Goal: Navigation & Orientation: Find specific page/section

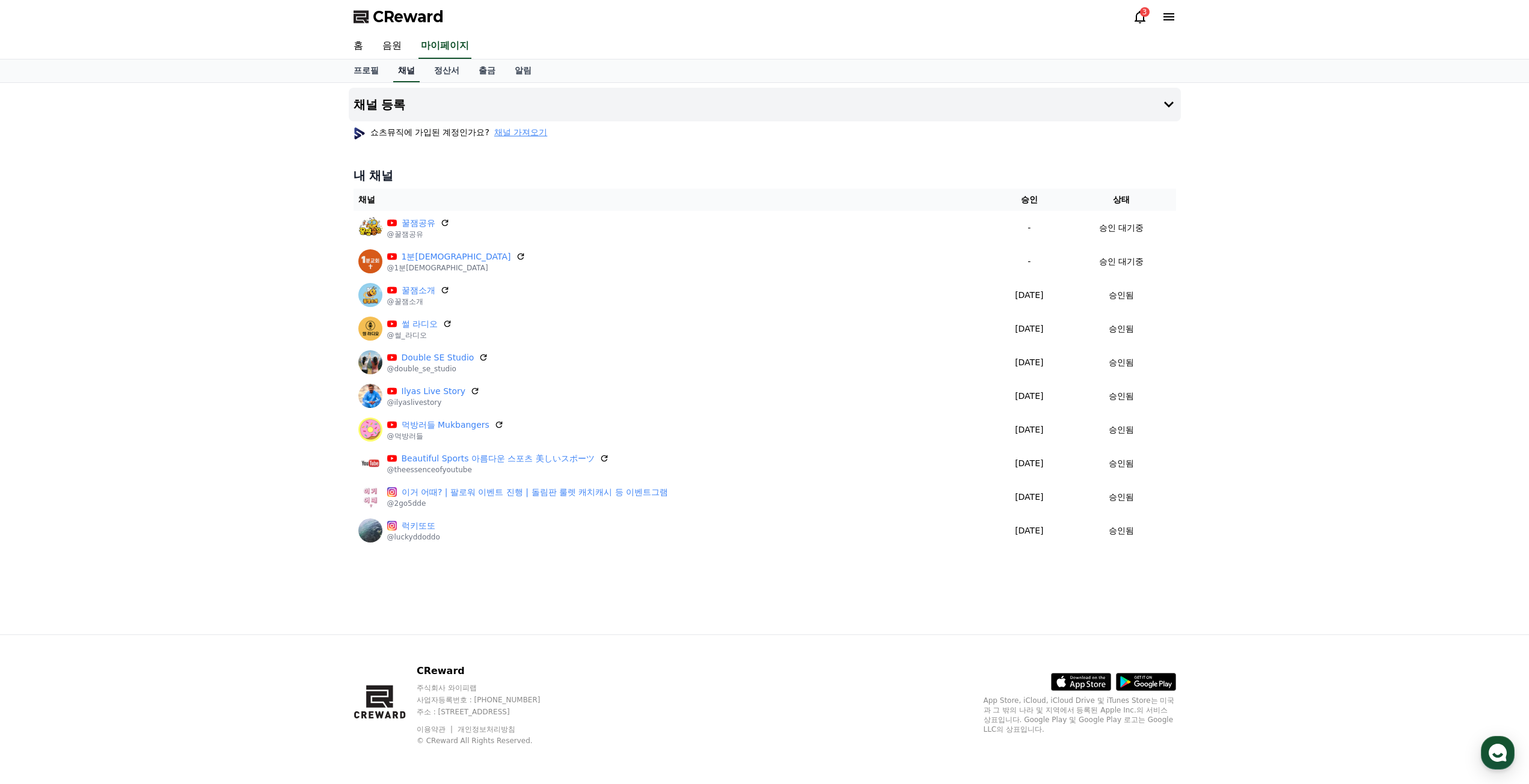
click at [412, 73] on link "채널" at bounding box center [407, 71] width 27 height 23
click at [355, 49] on link "홈" at bounding box center [358, 46] width 29 height 25
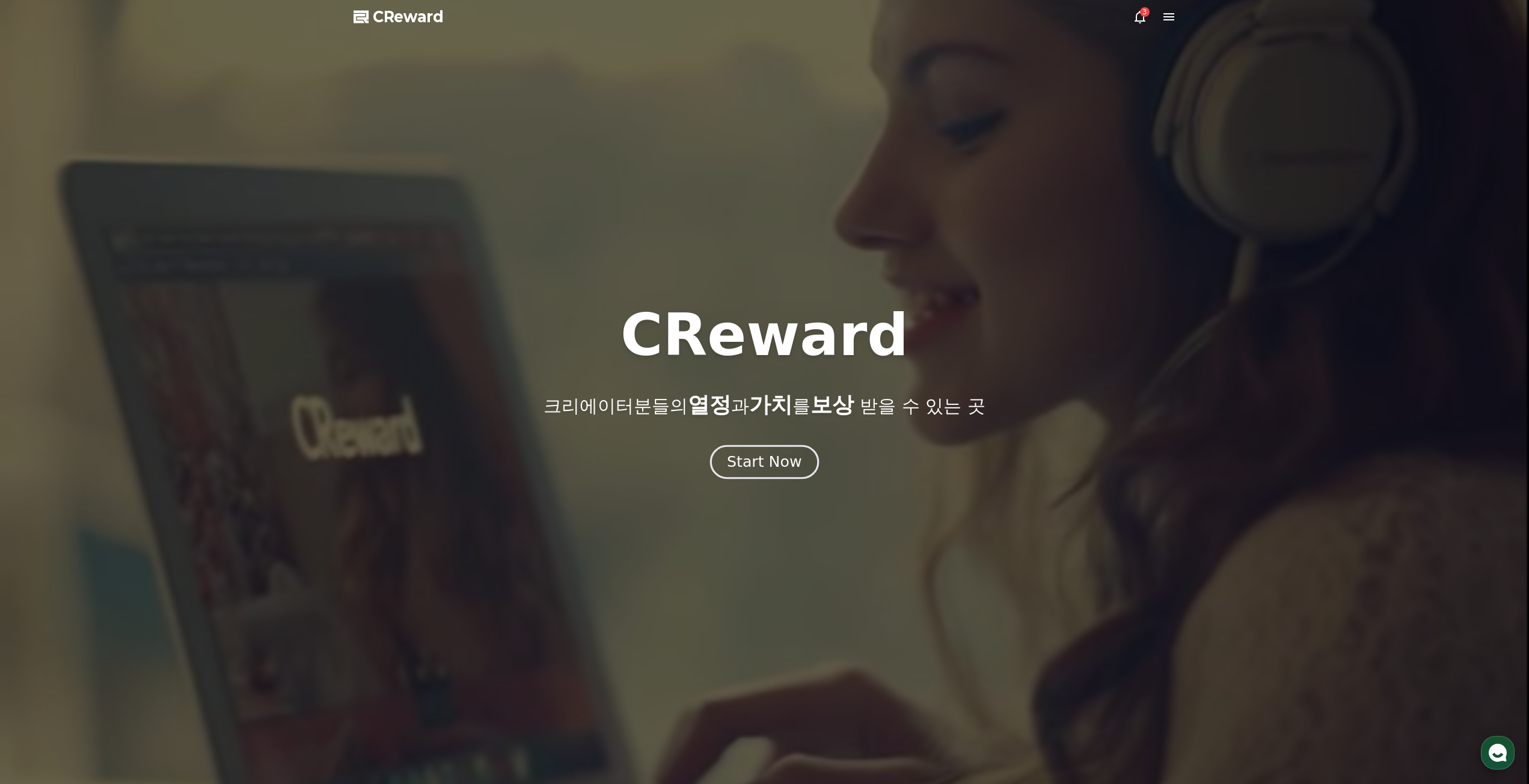
click at [773, 470] on div "Start Now" at bounding box center [764, 462] width 75 height 21
